Goal: Check status: Check status

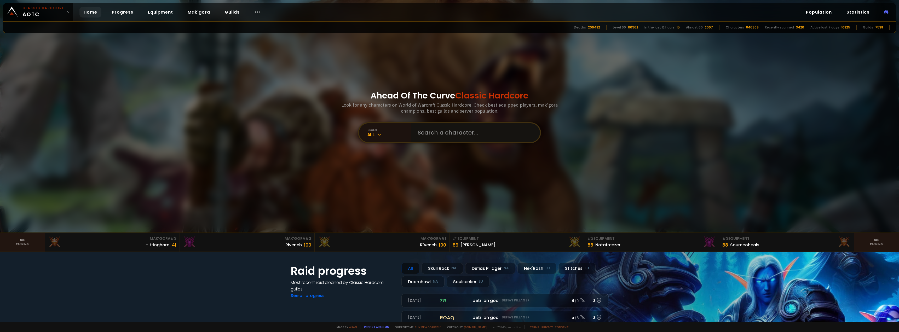
click at [436, 129] on input "text" at bounding box center [474, 132] width 119 height 19
type input "gabii"
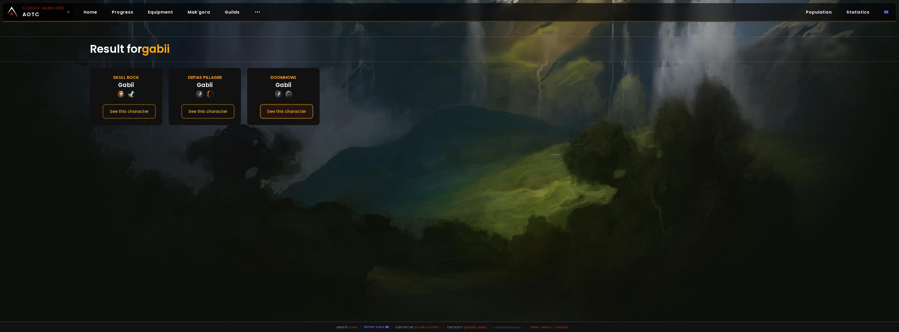
click at [276, 112] on button "See this character" at bounding box center [287, 111] width 54 height 15
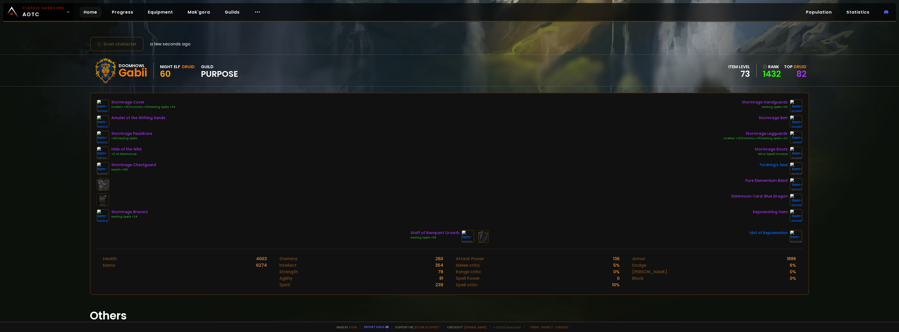
click at [94, 8] on link "Home" at bounding box center [90, 12] width 22 height 11
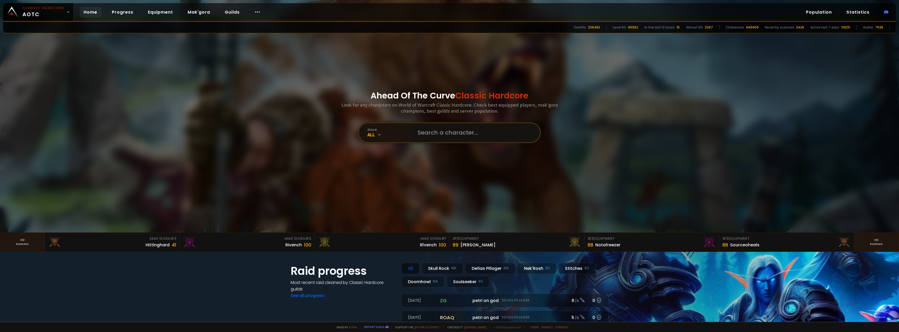
click at [430, 137] on input "text" at bounding box center [474, 132] width 119 height 19
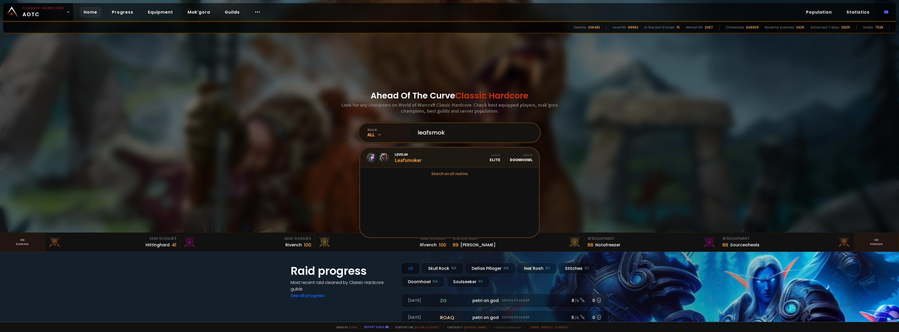
type input "leafsmok"
click at [405, 160] on div "Level 60 Leafsmoker" at bounding box center [408, 157] width 27 height 11
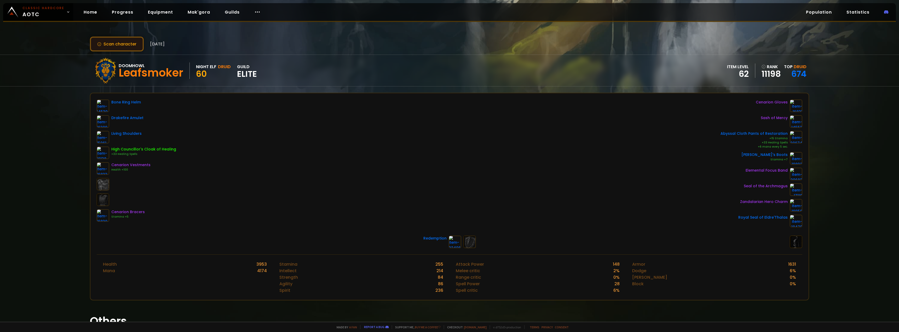
click at [130, 44] on button "Scan character" at bounding box center [117, 44] width 54 height 15
click at [130, 43] on button "Scan character" at bounding box center [117, 44] width 54 height 15
